Goal: Find specific page/section: Find specific page/section

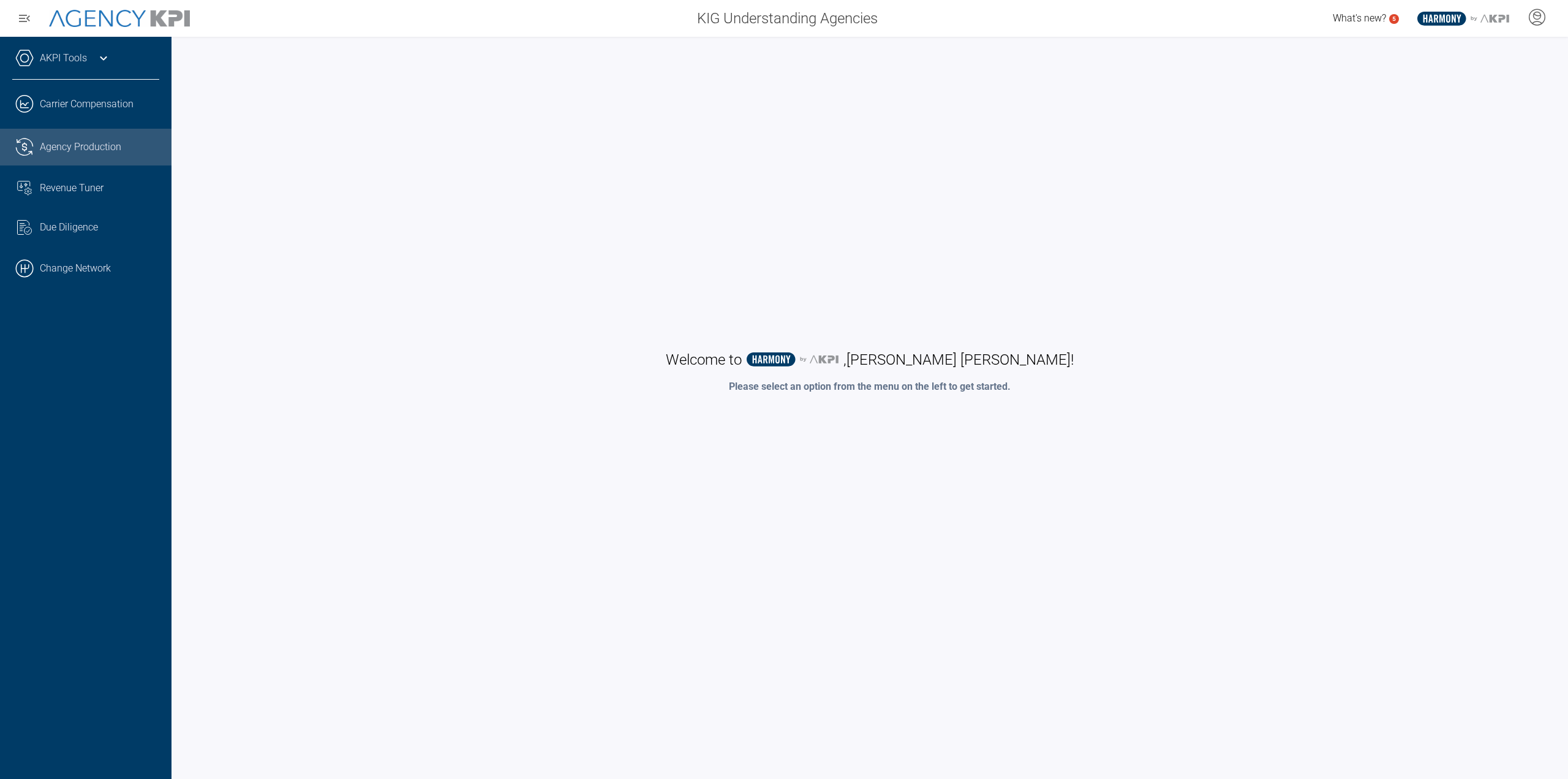
click at [95, 152] on div "Agency Production" at bounding box center [99, 147] width 120 height 15
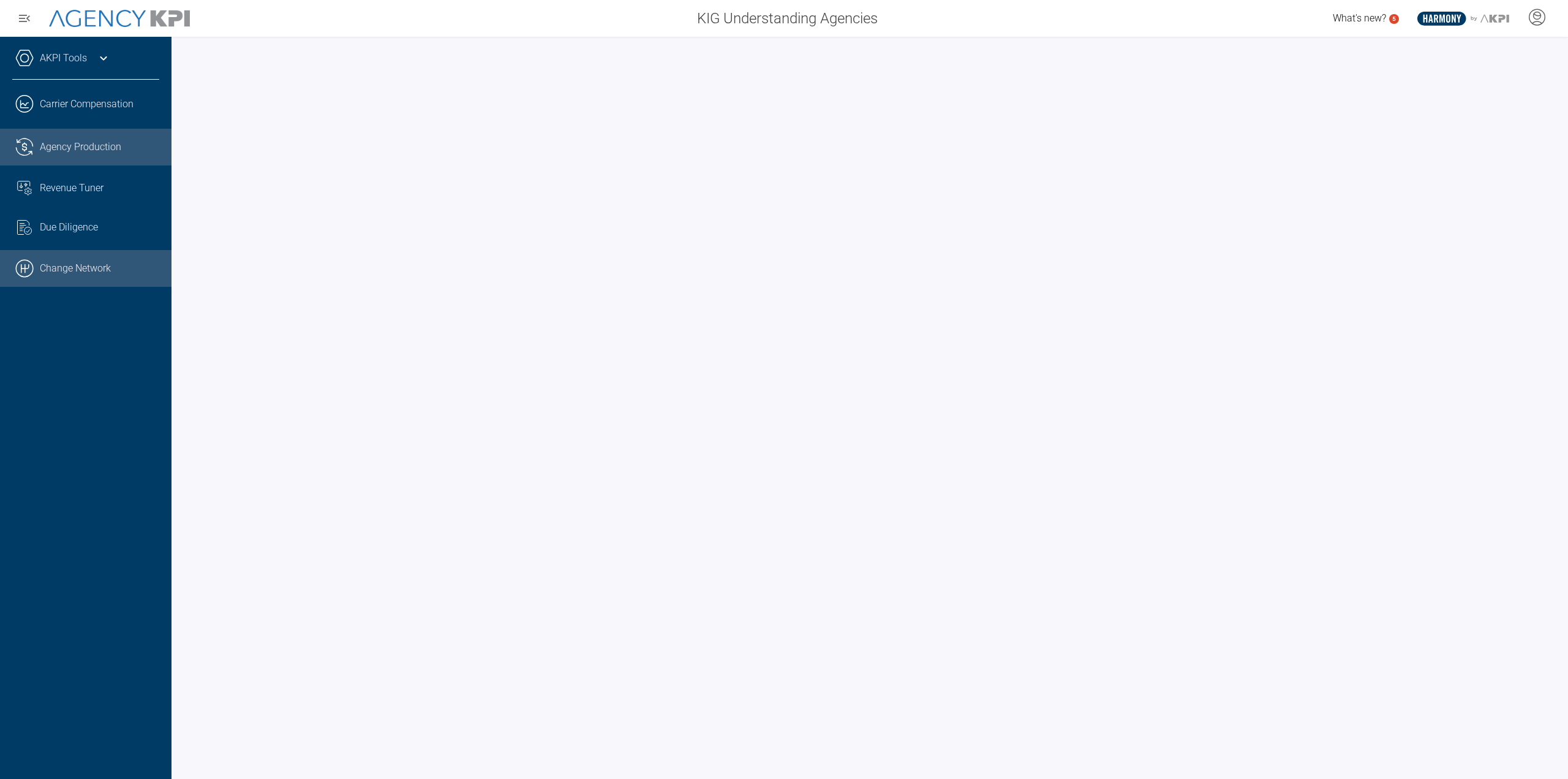
click at [92, 277] on link ".cls-1{fill:none;stroke:#000;stroke-linecap:round;stroke-linejoin:round;stroke-…" at bounding box center [86, 268] width 172 height 37
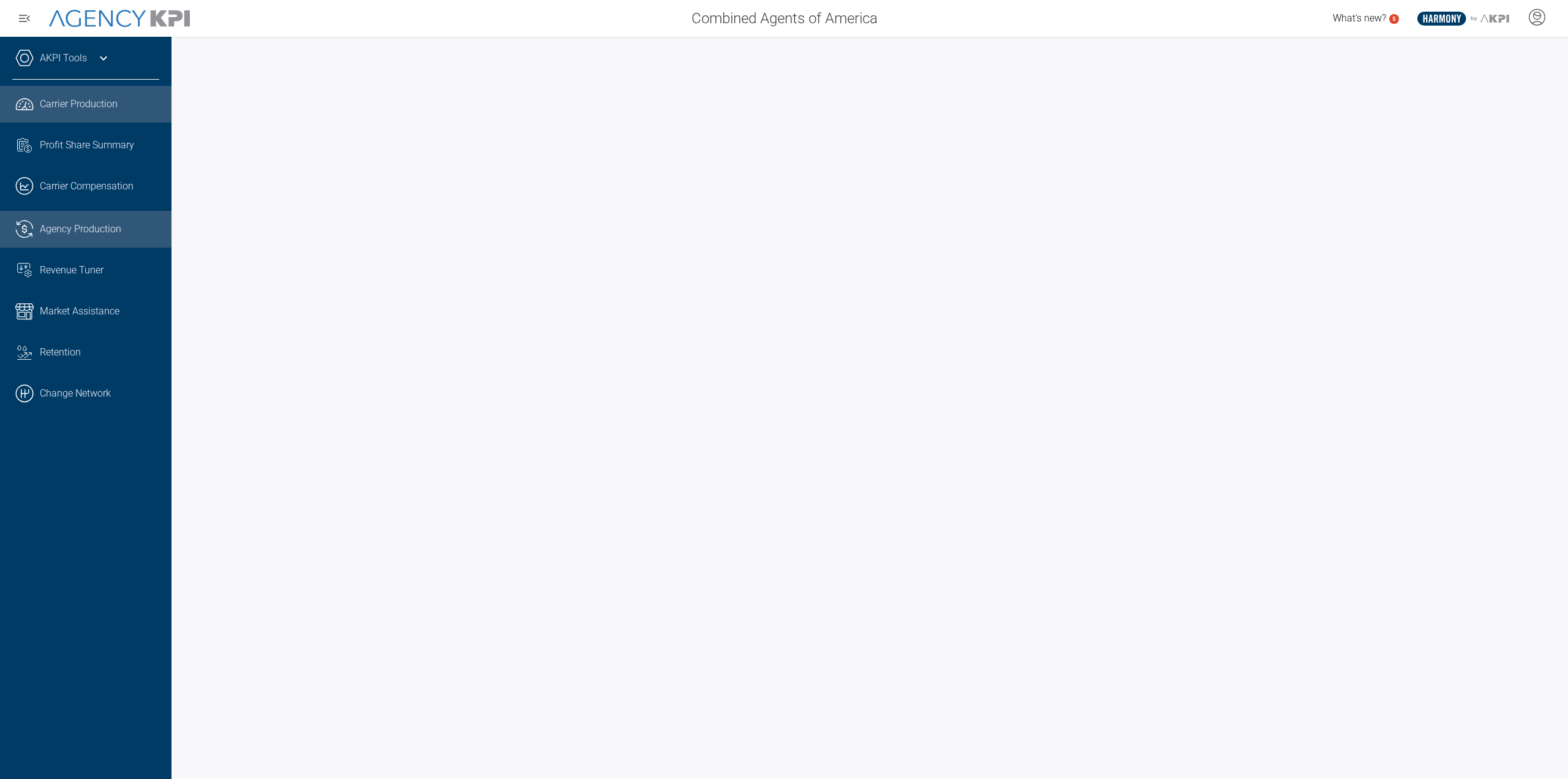
click at [85, 232] on span "Agency Production" at bounding box center [80, 229] width 81 height 15
